Goal: Check status: Check status

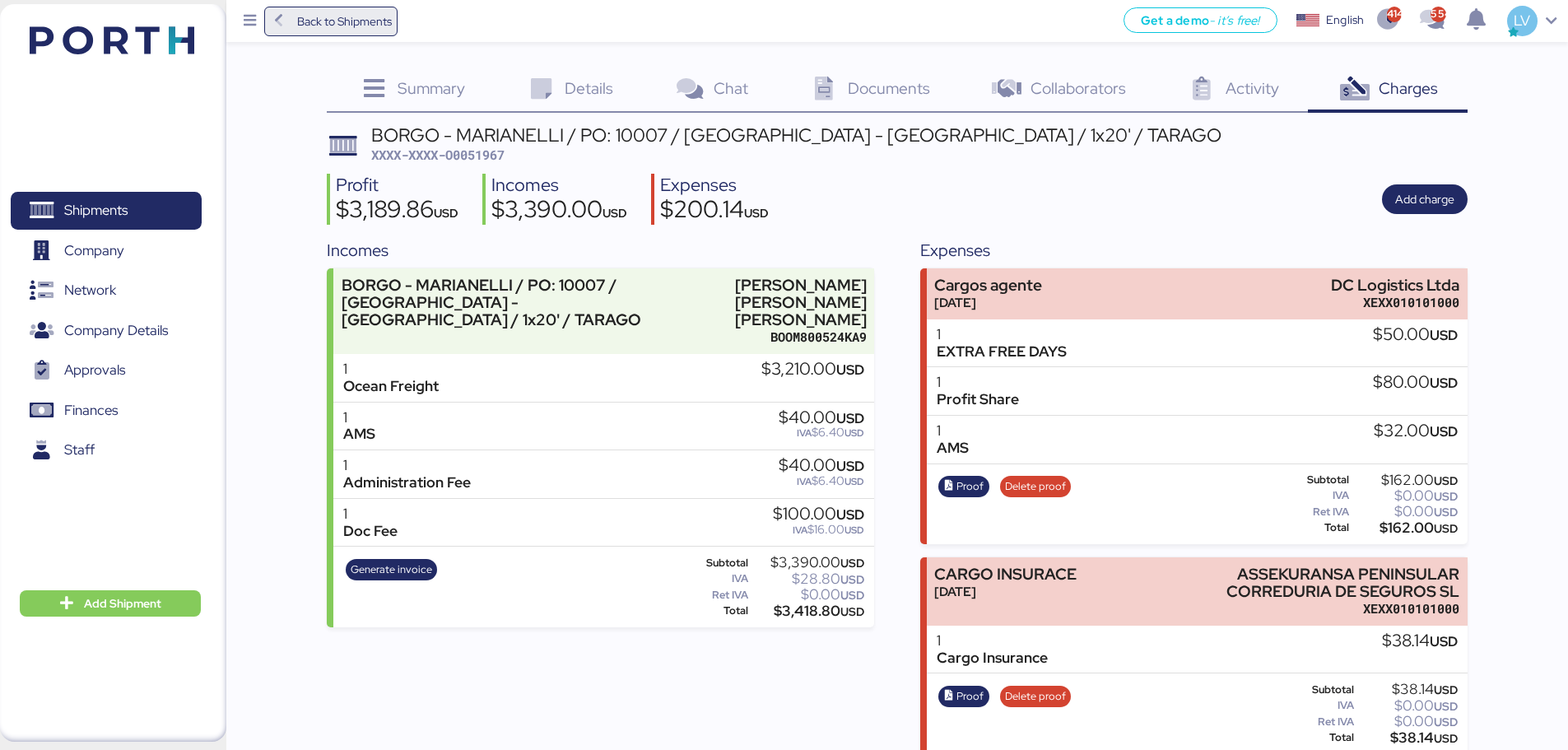
click at [383, 20] on span "Back to Shipments" at bounding box center [344, 21] width 95 height 20
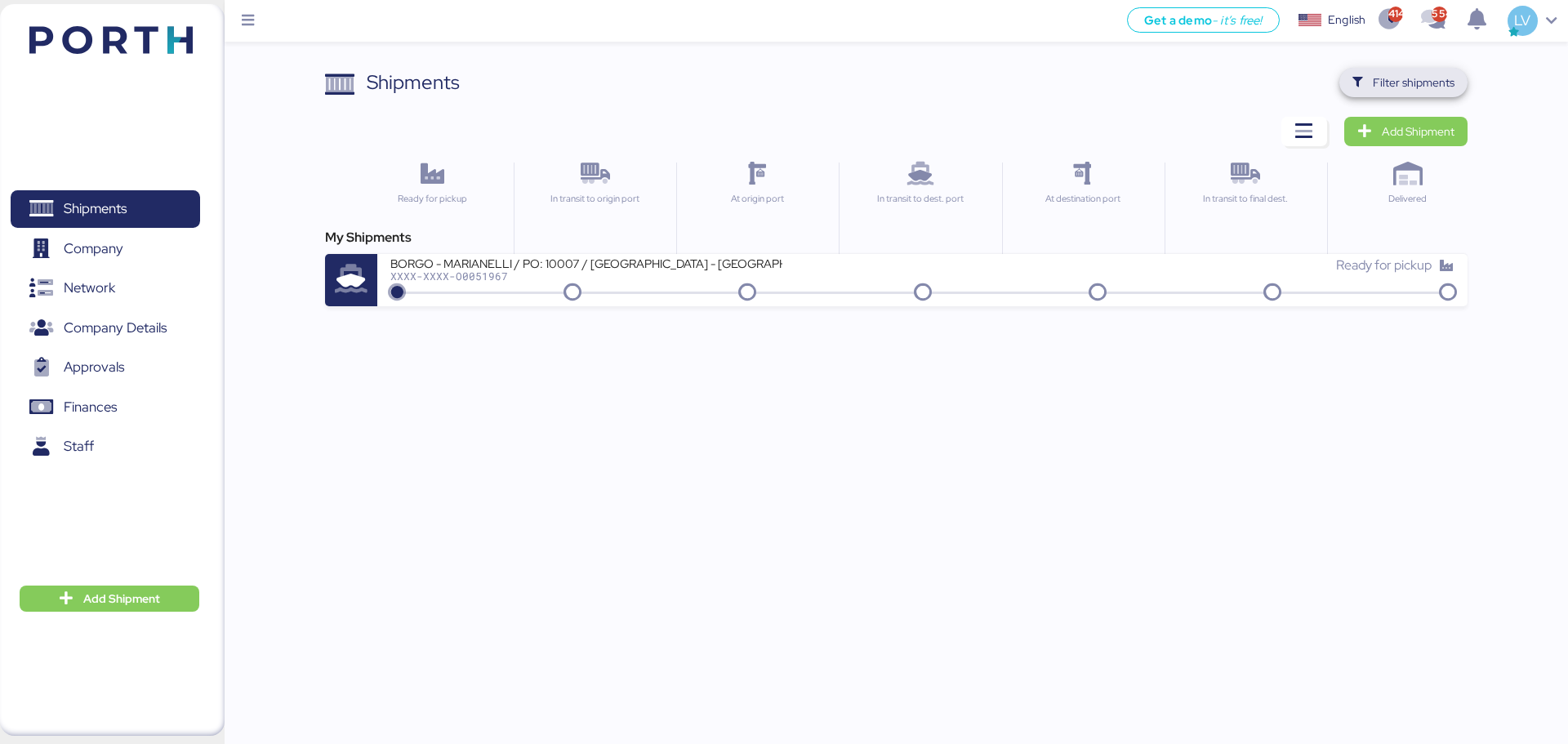
click at [1241, 81] on span "Filter shipments" at bounding box center [1413, 82] width 82 height 20
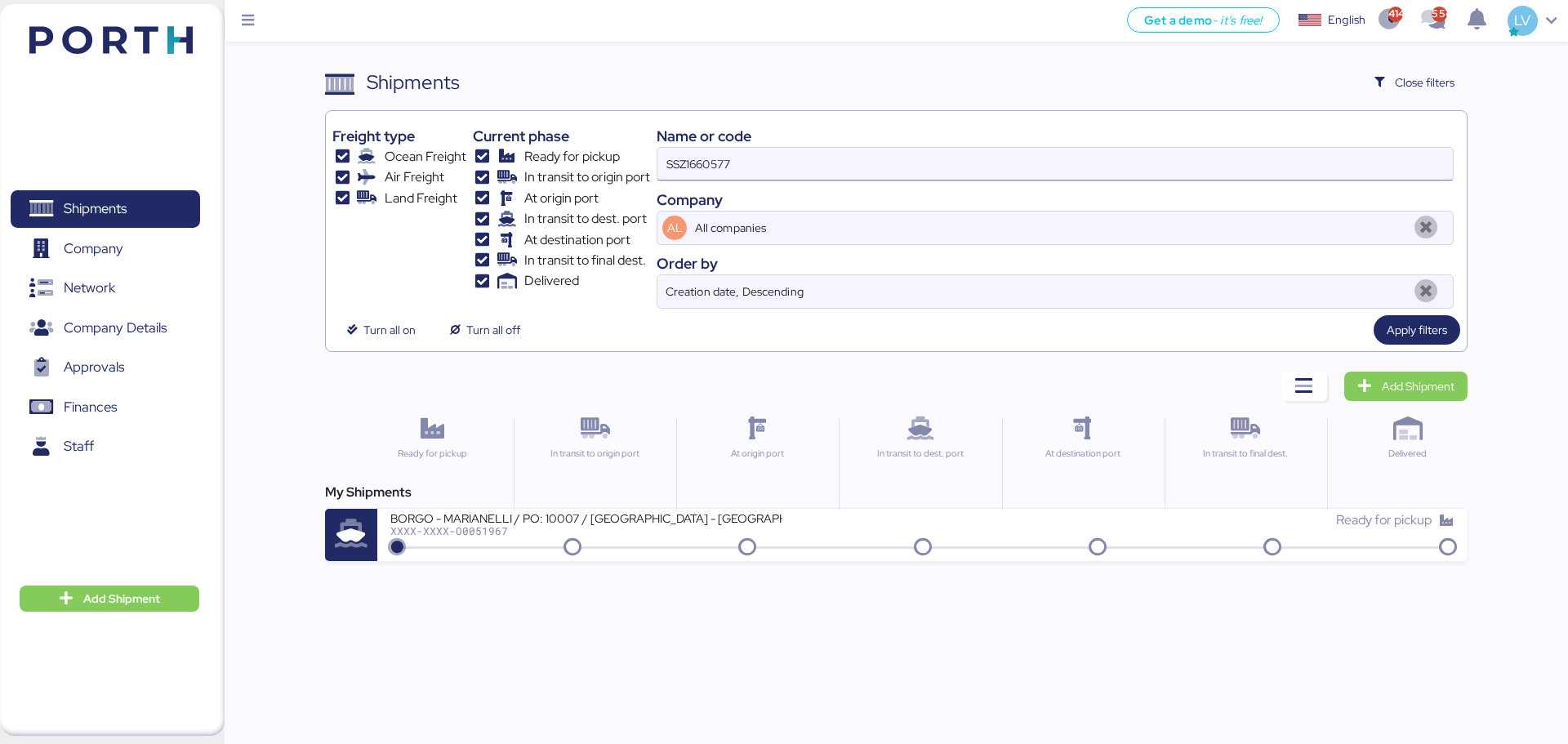
click at [1147, 179] on input "SSZ1660577" at bounding box center [1055, 164] width 795 height 32
type input "51953"
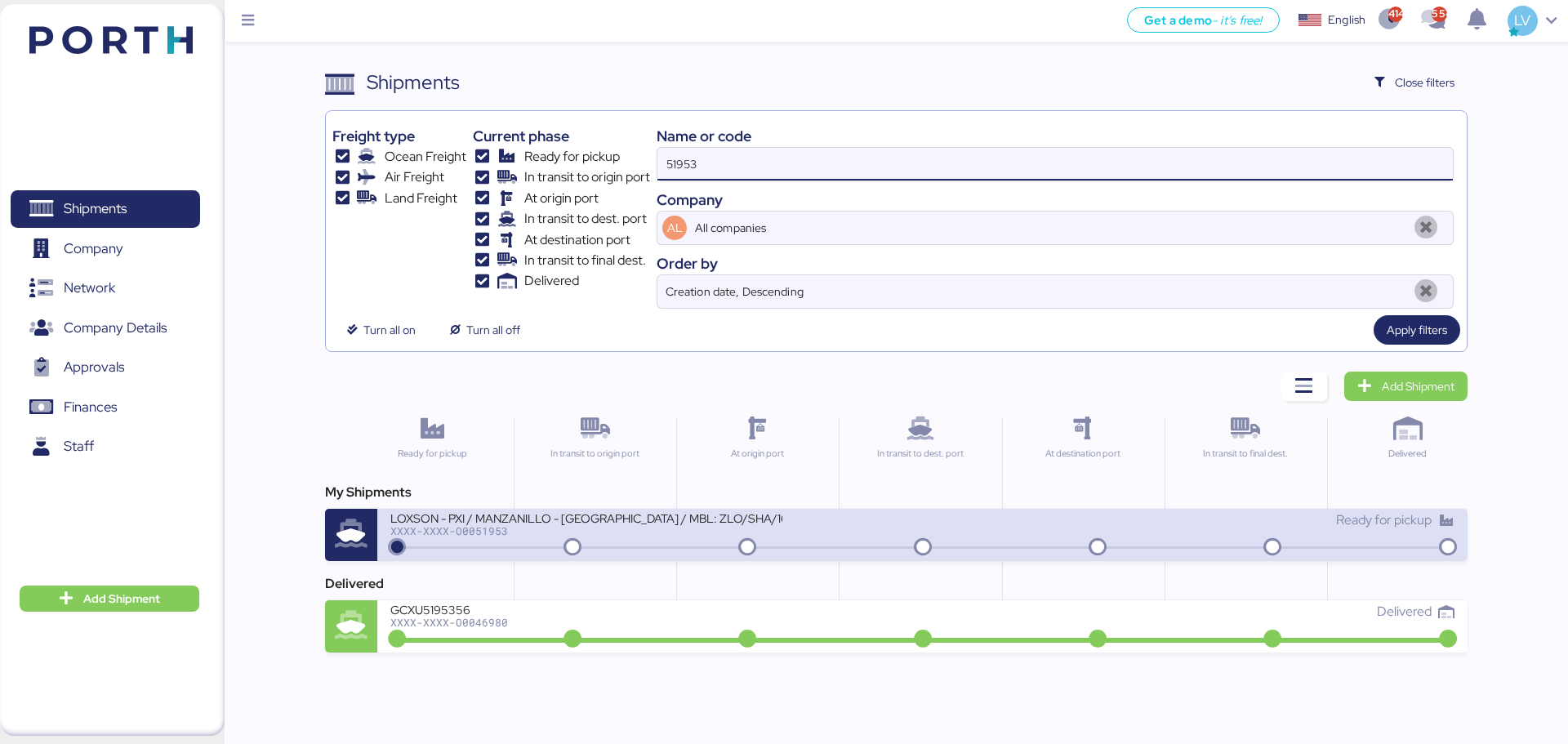
click at [681, 525] on div "LOXSON - PXI / MANZANILLO - [GEOGRAPHIC_DATA] / MBL: ZLO/SHA/16387 / LCL" at bounding box center [586, 517] width 392 height 14
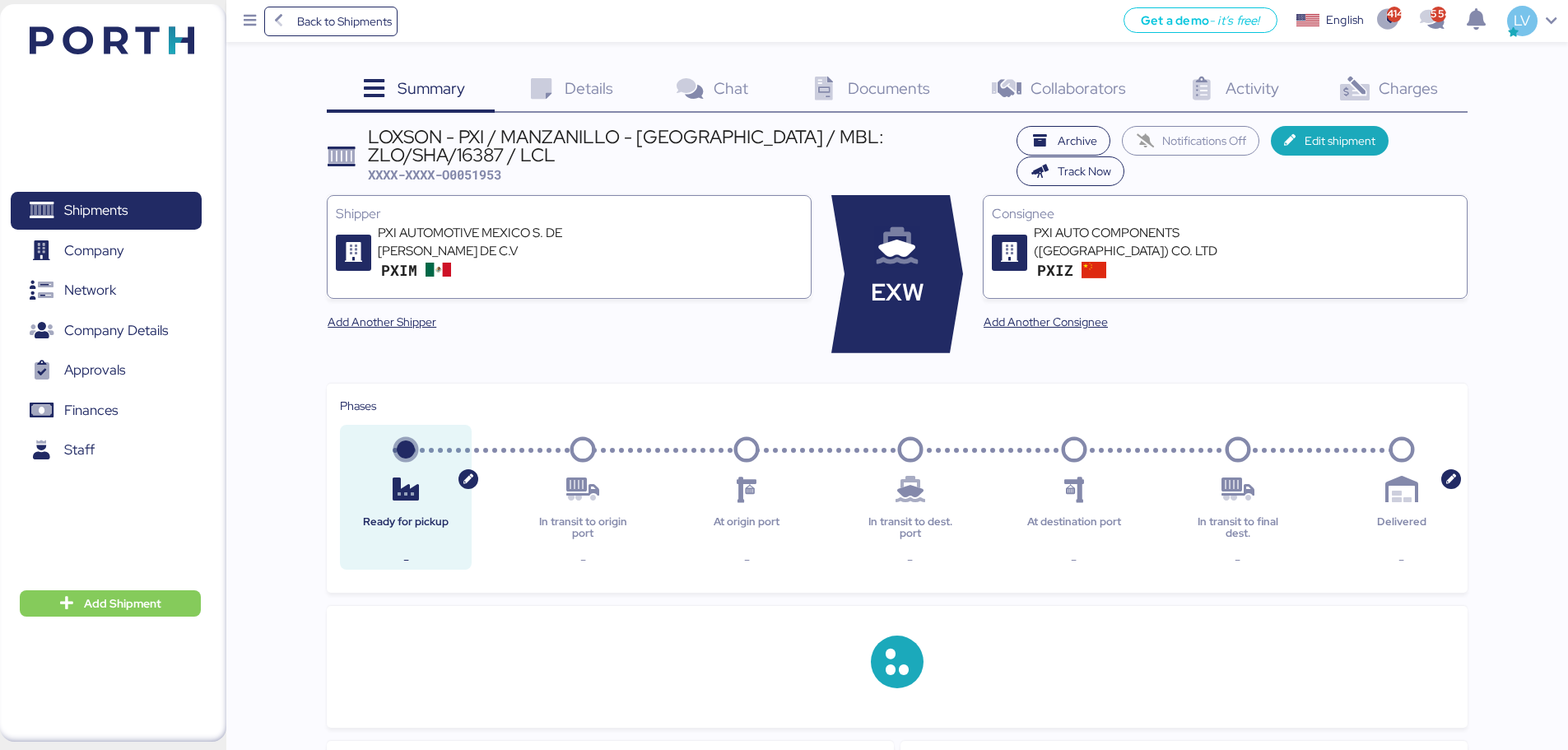
click at [1251, 87] on div "Charges 0" at bounding box center [1387, 90] width 159 height 44
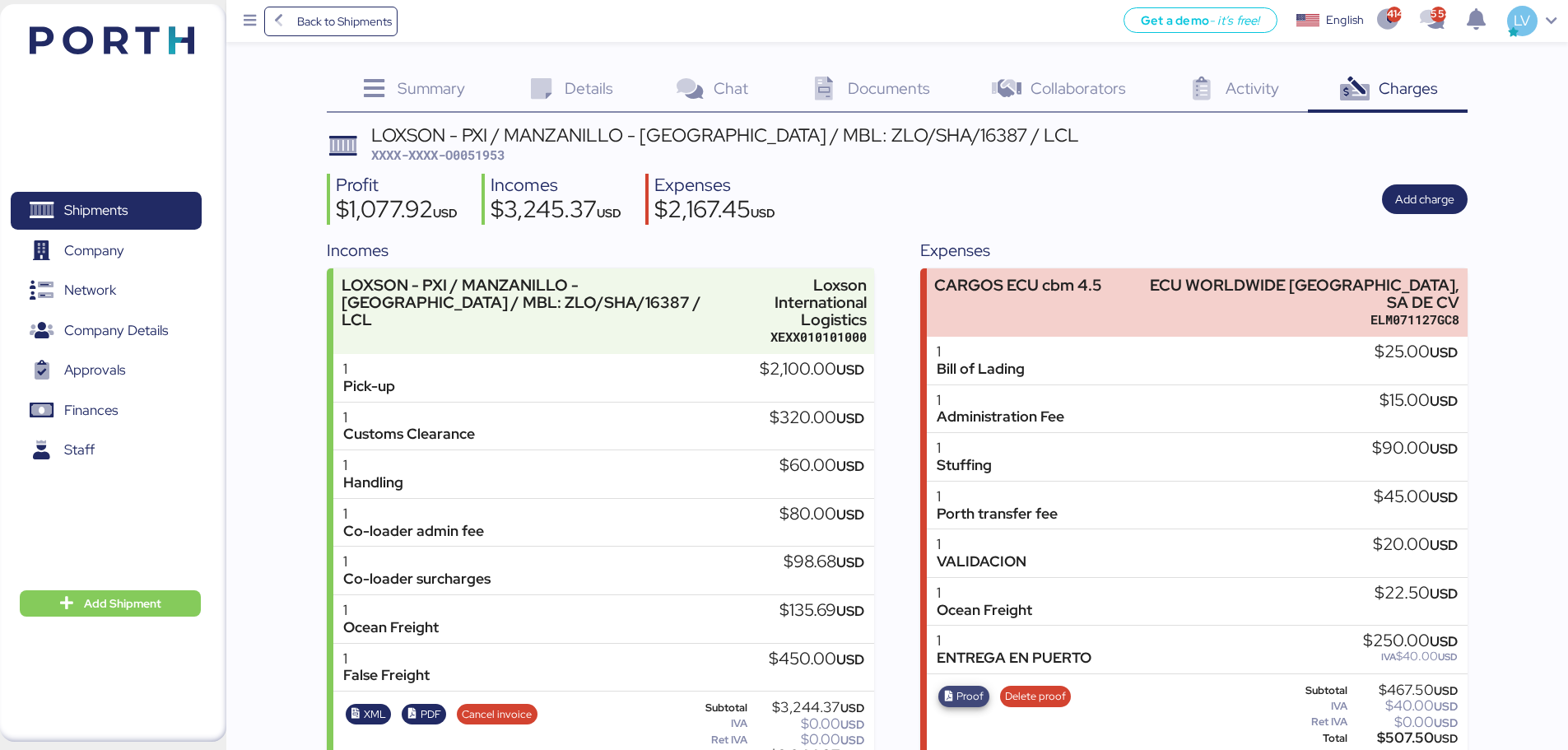
click at [969, 571] on span "Proof" at bounding box center [969, 695] width 27 height 18
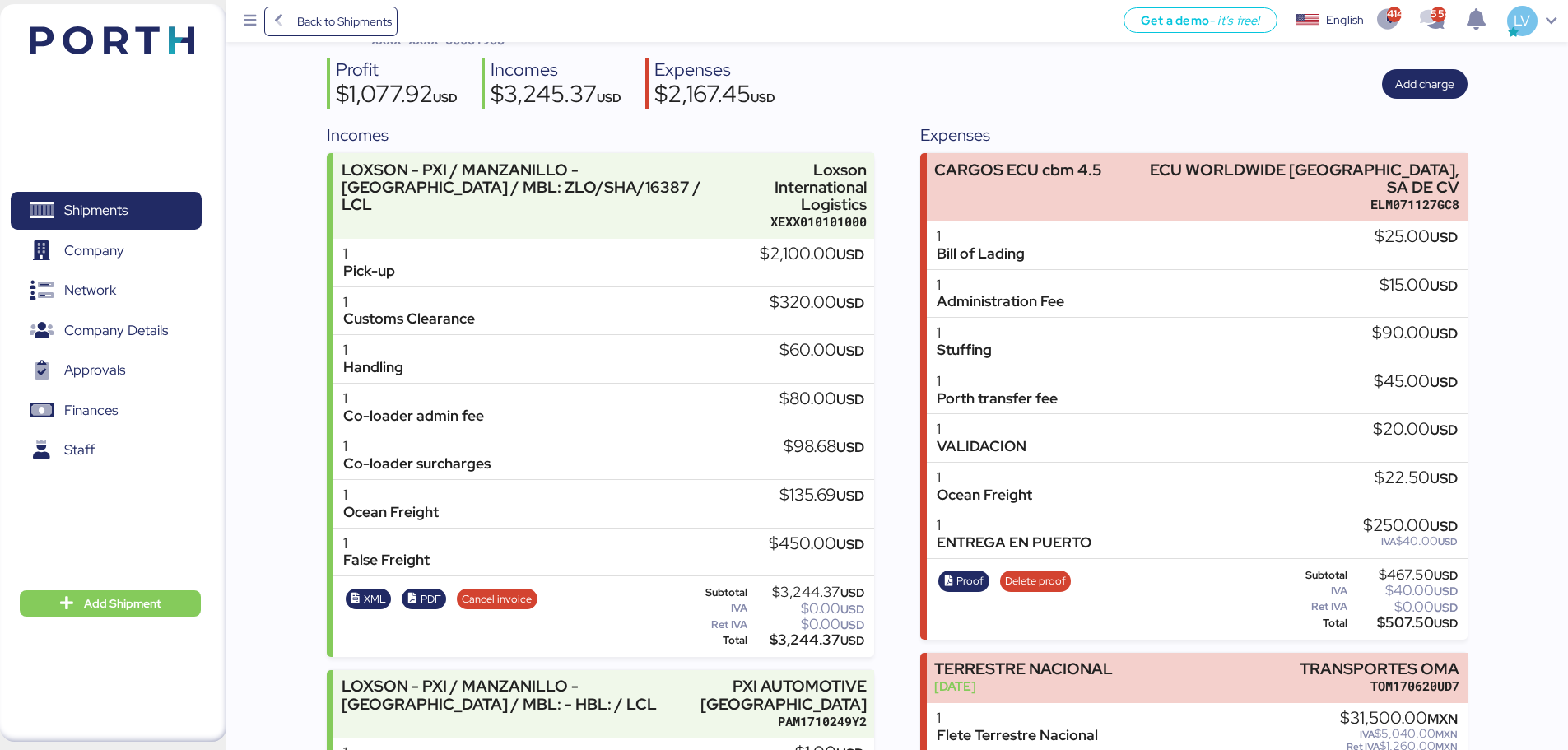
scroll to position [245, 0]
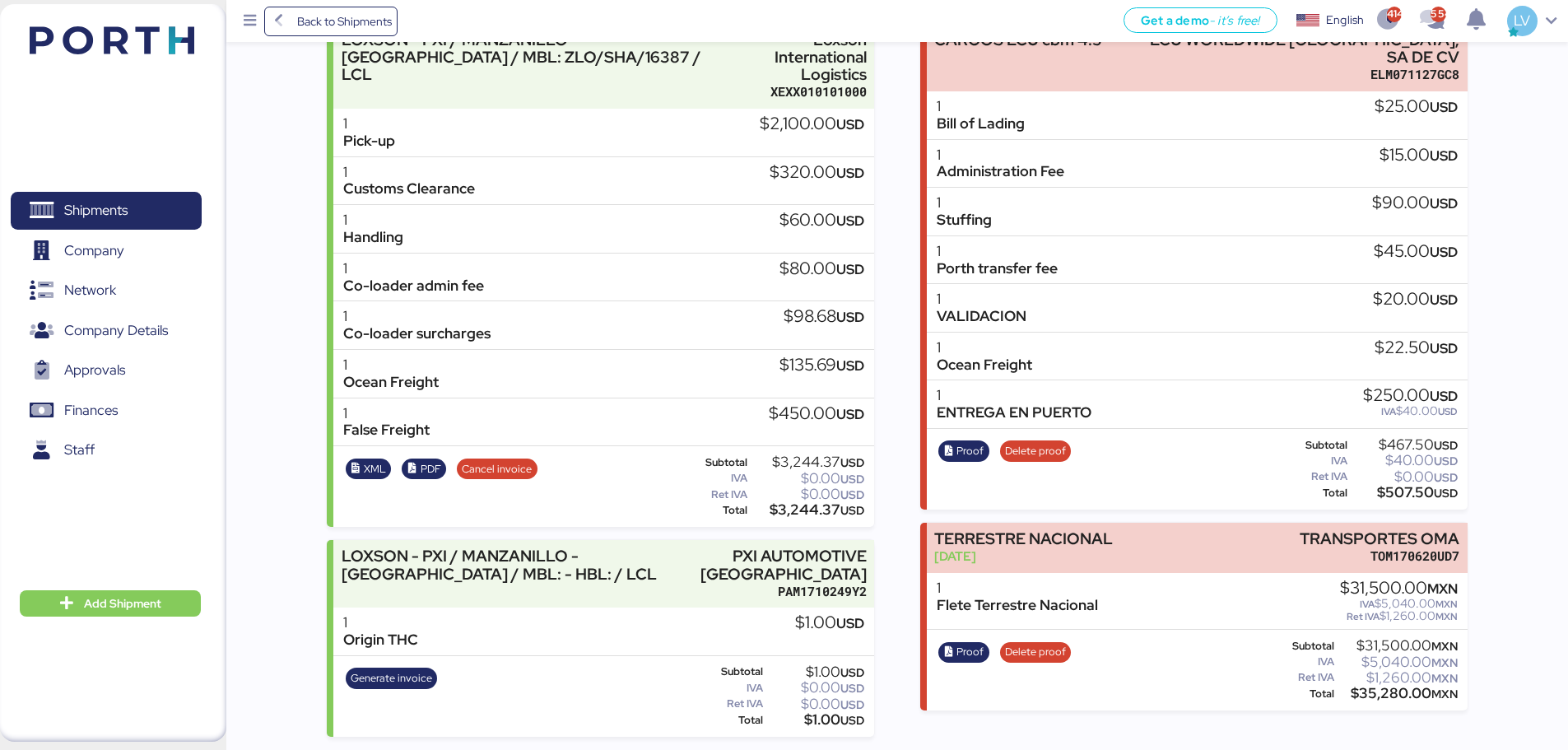
click at [797, 164] on div "$320.00 USD" at bounding box center [816, 172] width 95 height 18
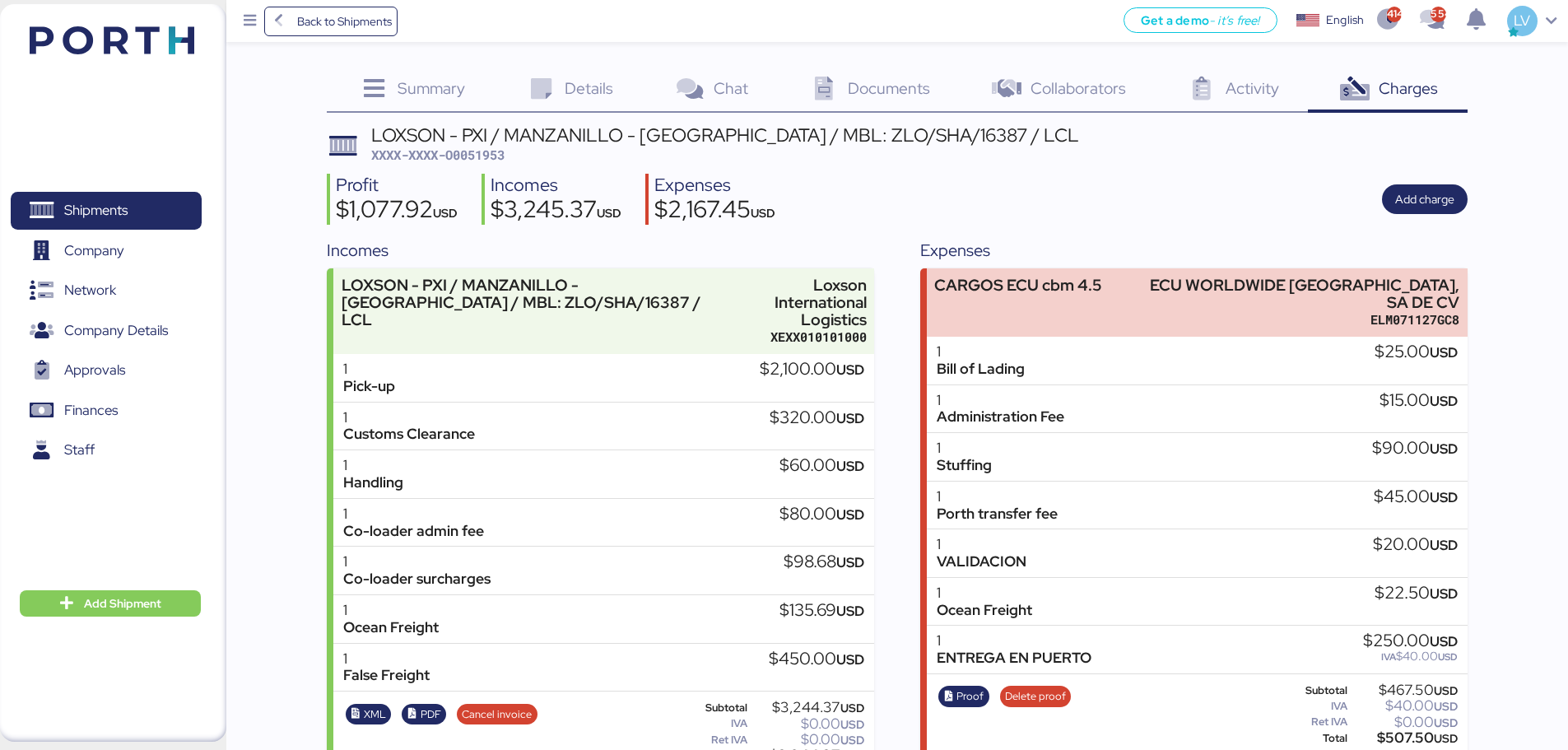
click at [379, 571] on div "False Freight" at bounding box center [386, 675] width 86 height 17
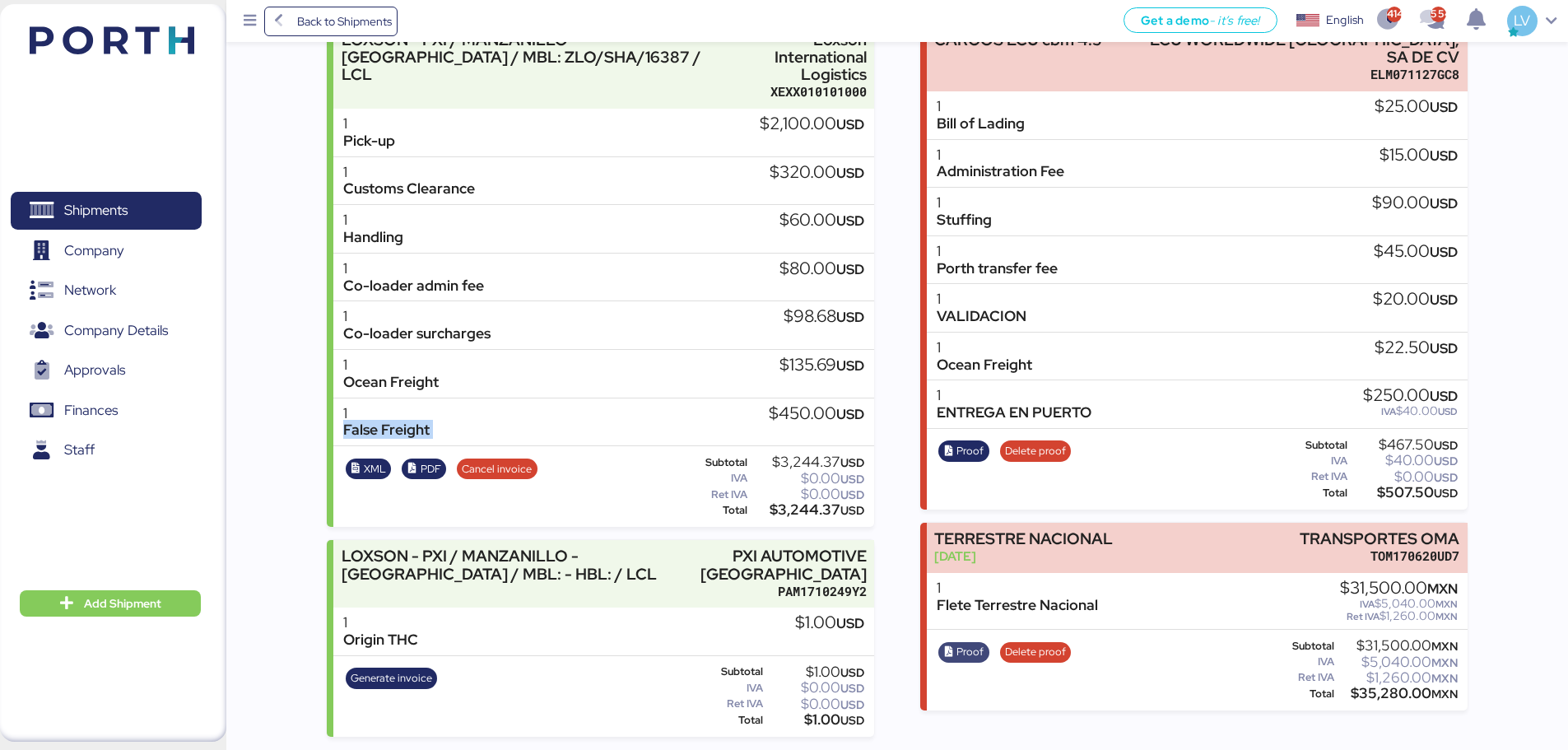
click at [953, 571] on icon "button" at bounding box center [949, 651] width 11 height 11
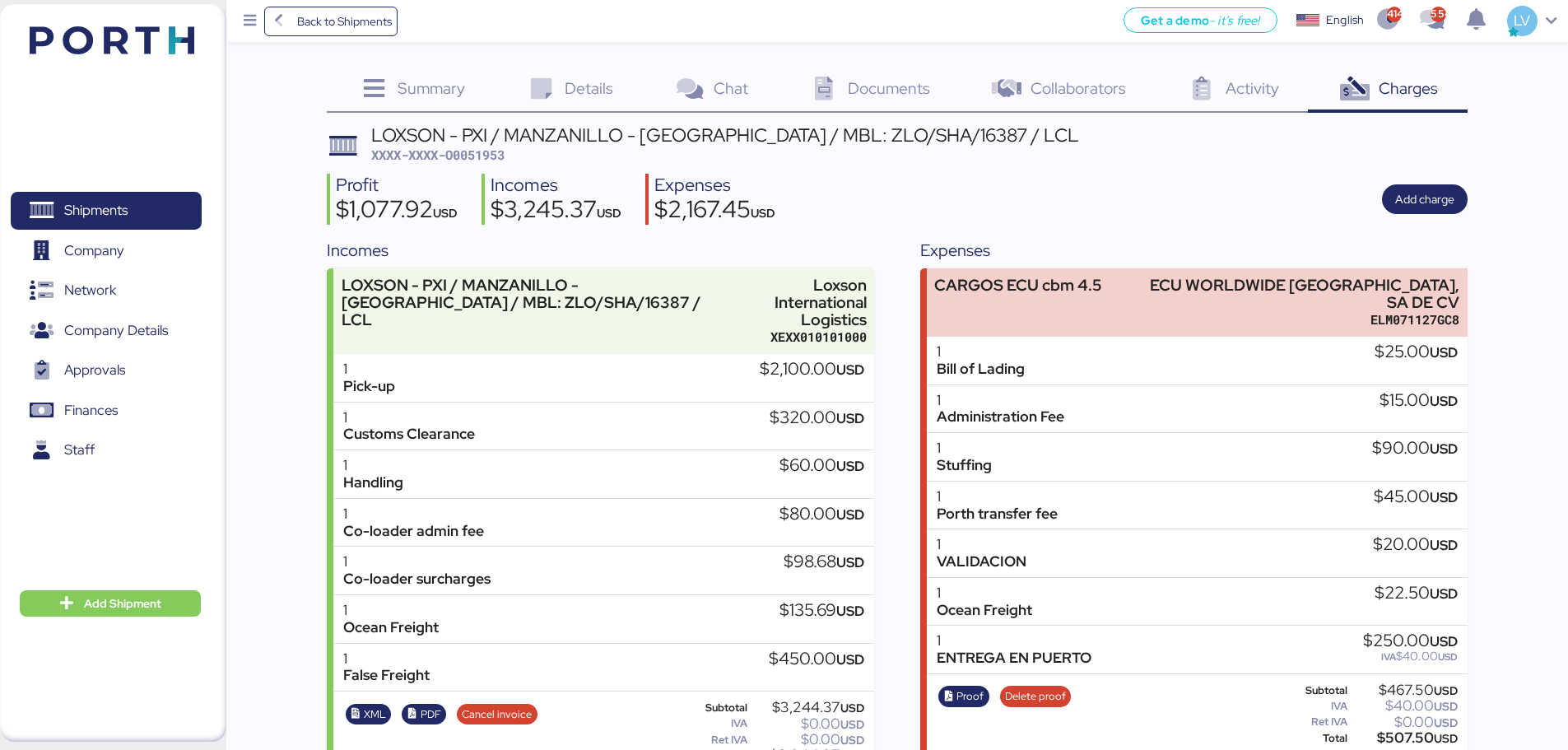
click at [466, 149] on span "XXXX-XXXX-O0051953" at bounding box center [438, 154] width 133 height 16
copy span "O0051953"
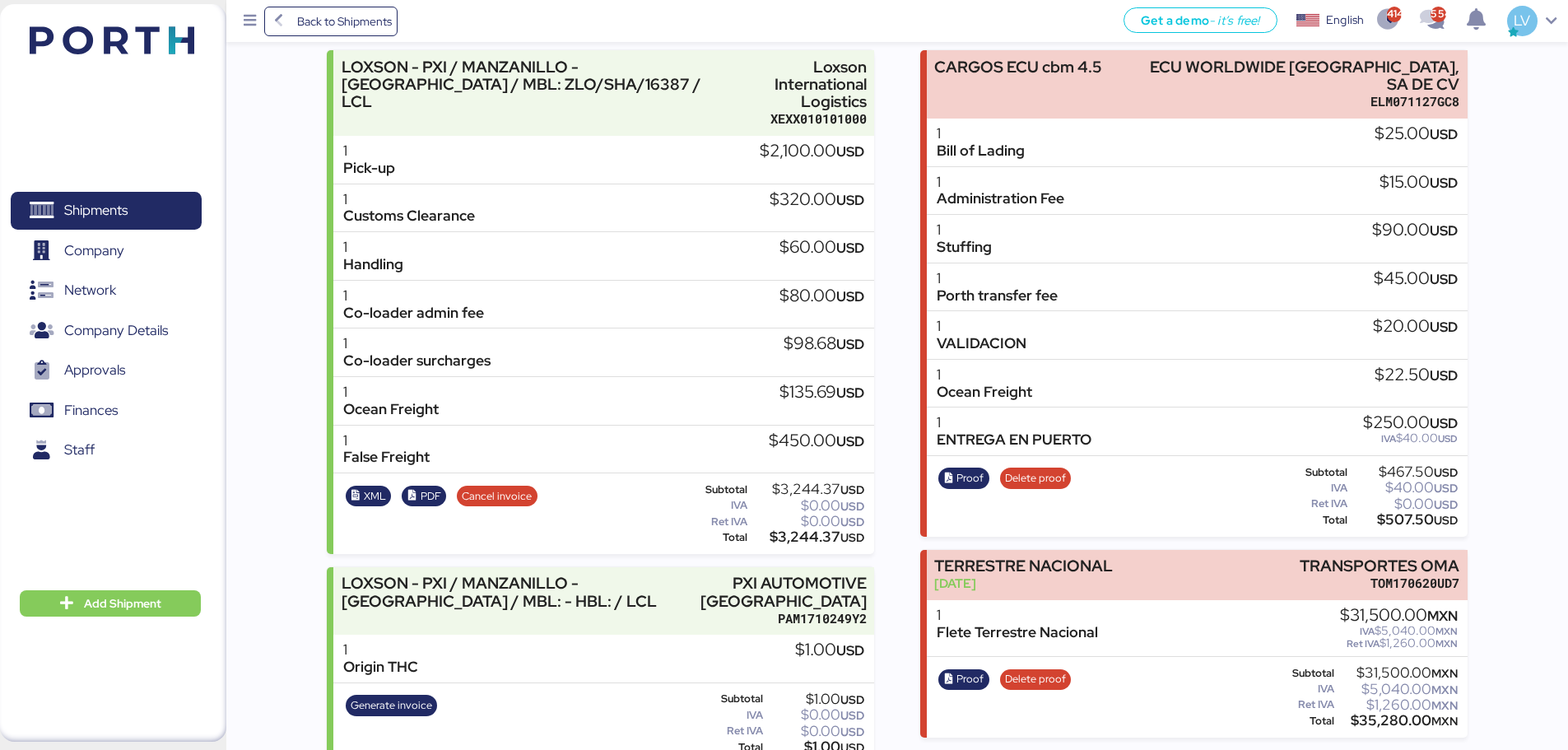
scroll to position [219, 0]
drag, startPoint x: 1205, startPoint y: 157, endPoint x: 1037, endPoint y: 380, distance: 279.2
click at [1037, 380] on div "1 Ocean Freight $22.50 USD" at bounding box center [1197, 383] width 541 height 49
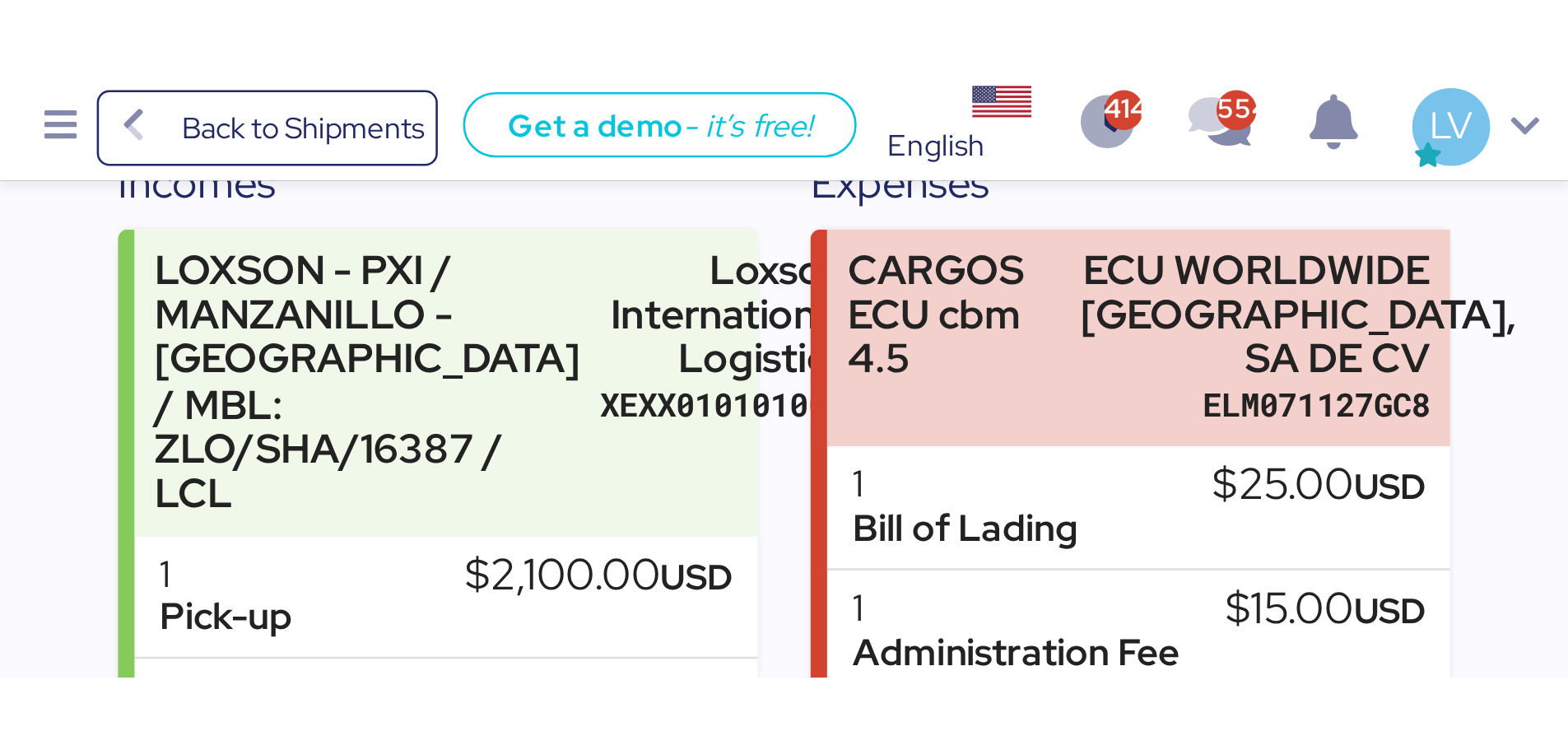
scroll to position [196, 0]
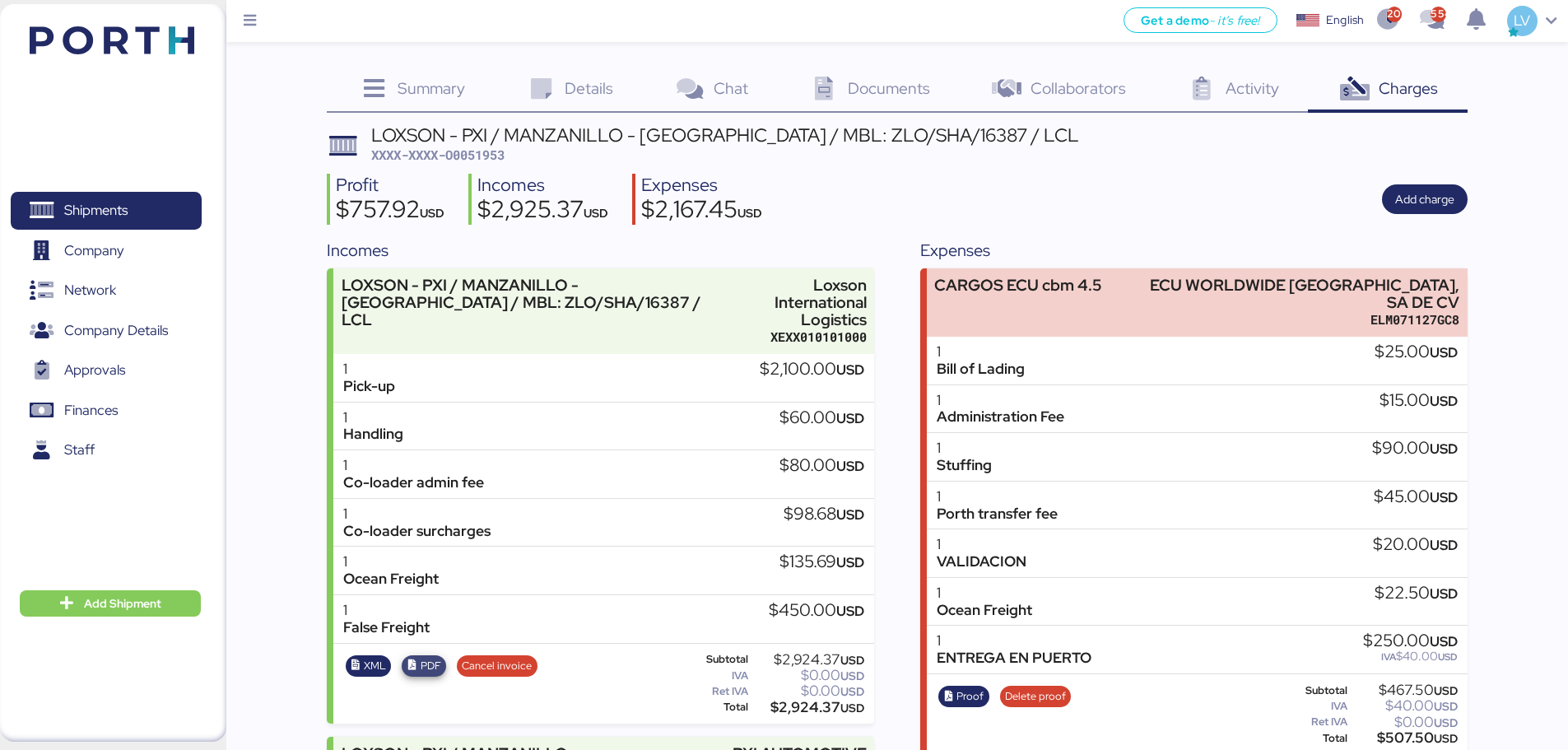
click at [426, 668] on span "PDF" at bounding box center [430, 666] width 20 height 18
